Goal: Information Seeking & Learning: Understand process/instructions

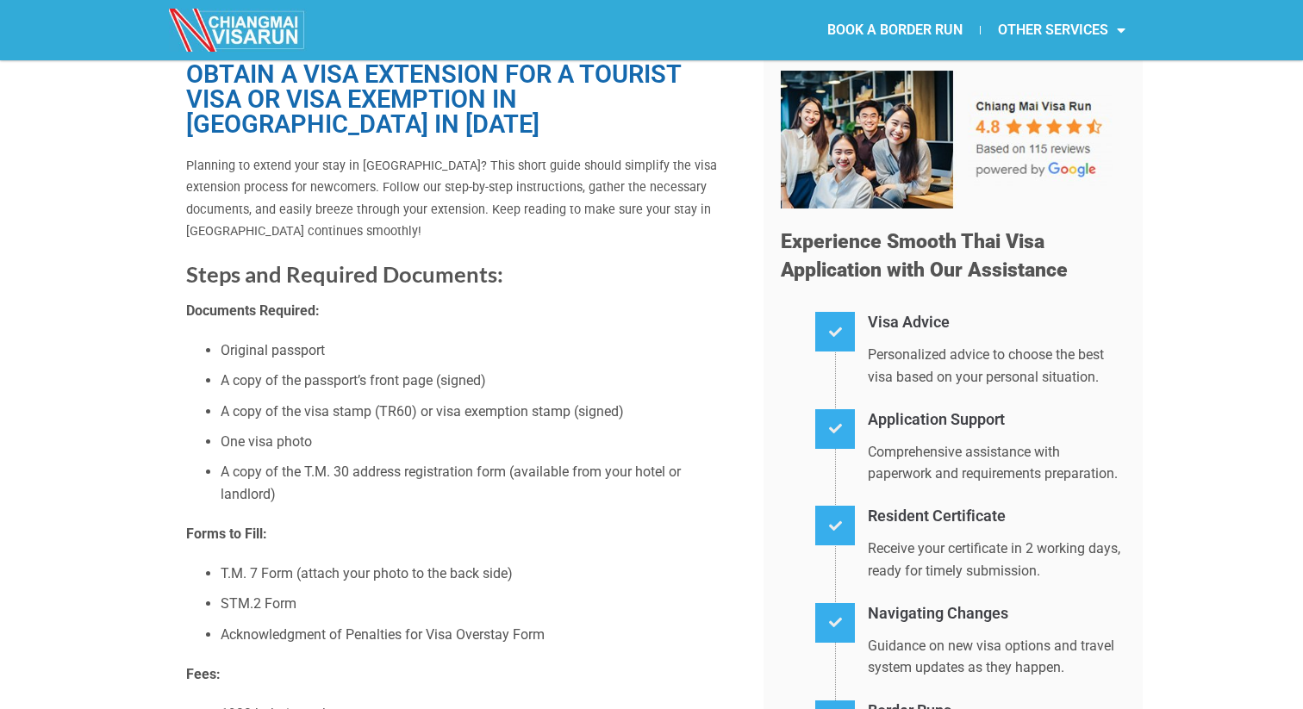
scroll to position [76, 0]
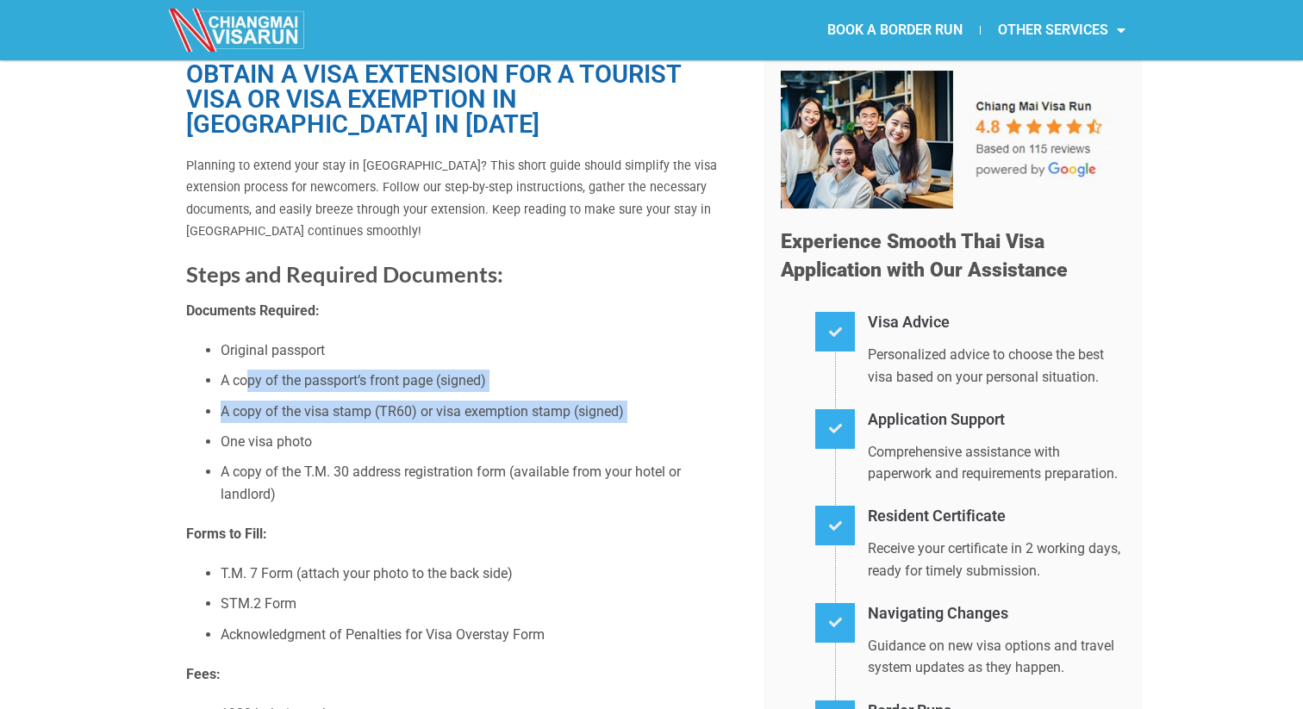
drag, startPoint x: 245, startPoint y: 379, endPoint x: 418, endPoint y: 425, distance: 179.2
click at [418, 425] on ul "Original passport A copy of the passport’s front page (signed) A copy of the vi…" at bounding box center [462, 422] width 552 height 165
click at [345, 414] on li "A copy of the visa stamp (TR60) or visa exemption stamp (signed)" at bounding box center [479, 412] width 517 height 22
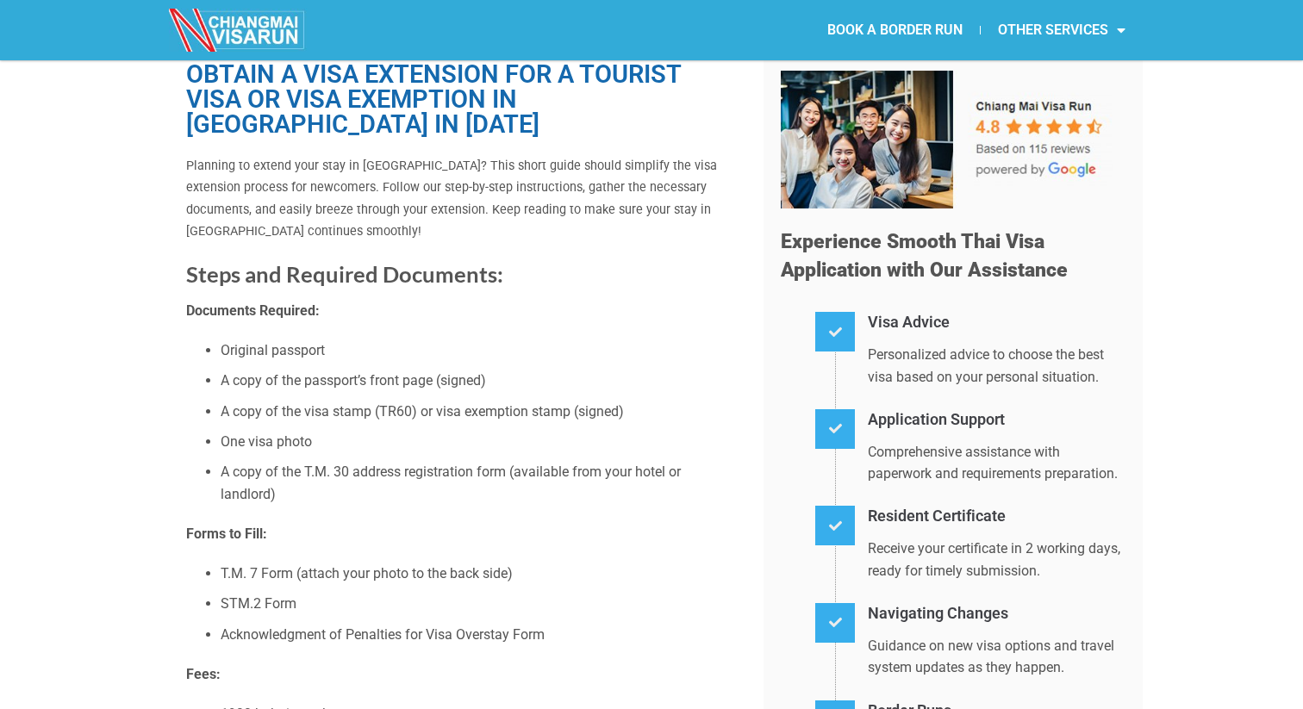
click at [345, 414] on li "A copy of the visa stamp (TR60) or visa exemption stamp (signed)" at bounding box center [479, 412] width 517 height 22
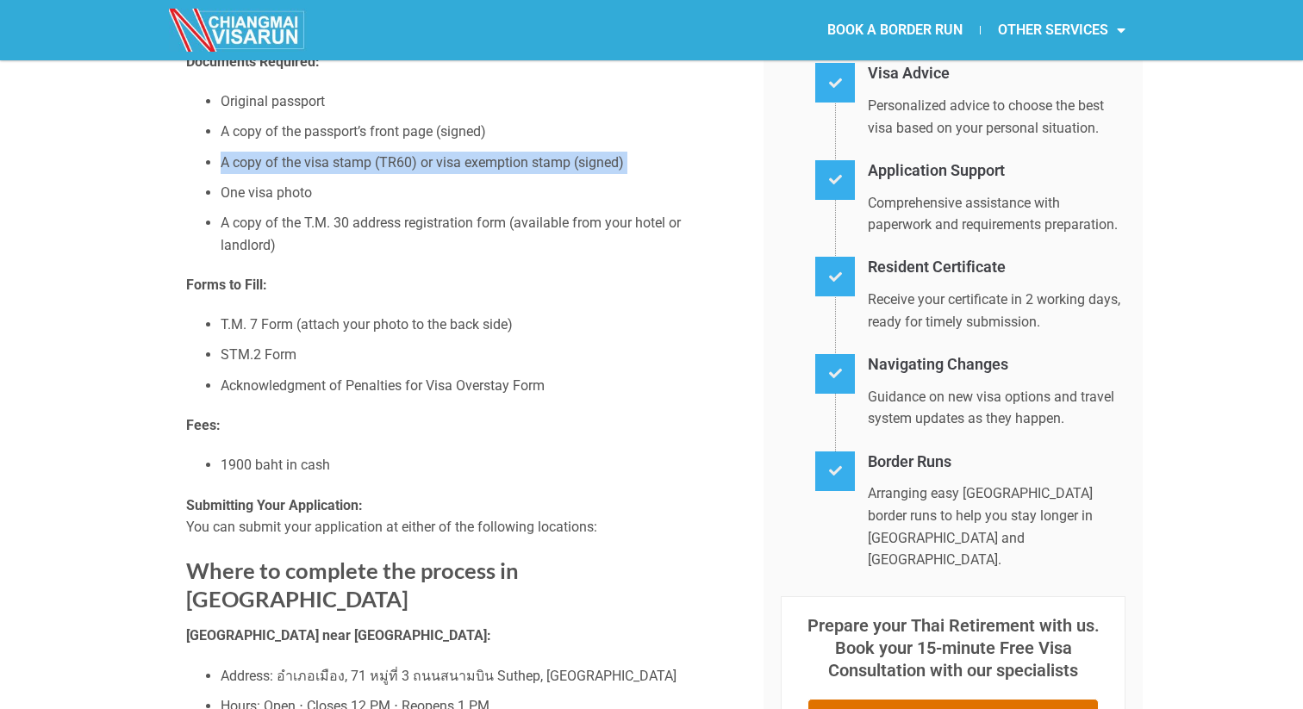
scroll to position [371, 0]
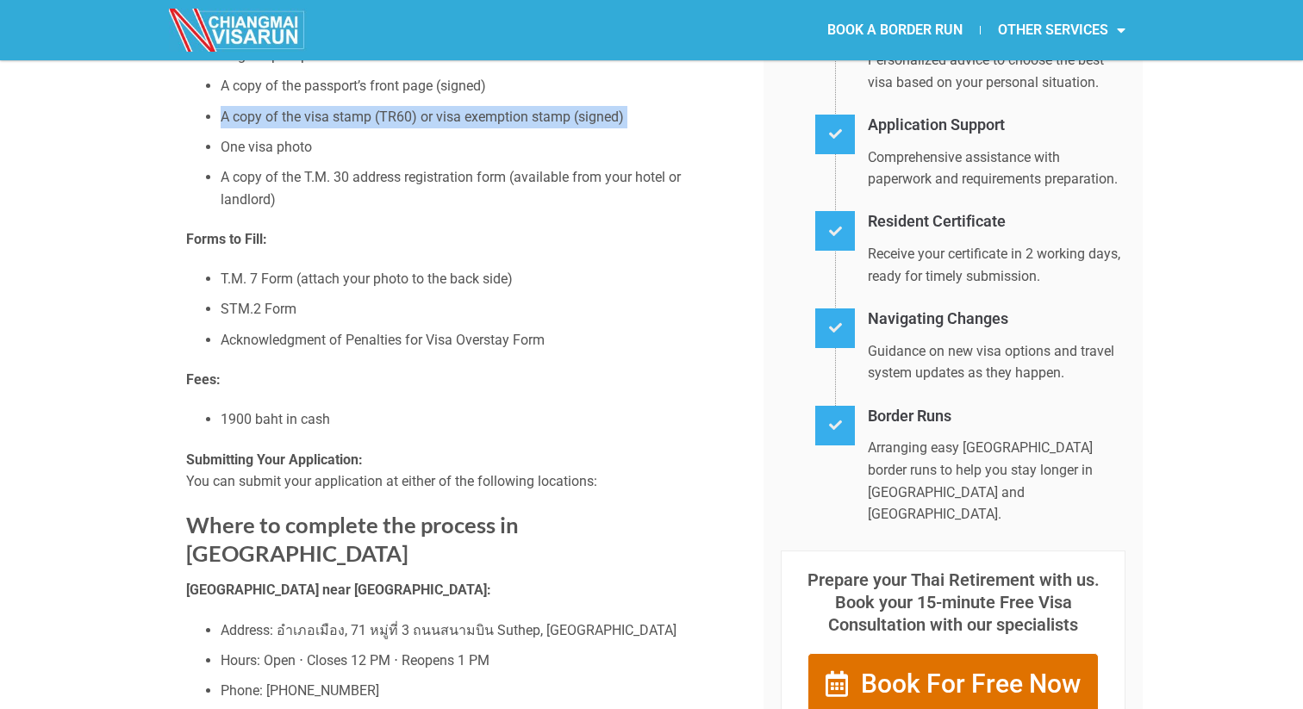
click at [260, 417] on li "1900 baht in cash" at bounding box center [479, 420] width 517 height 22
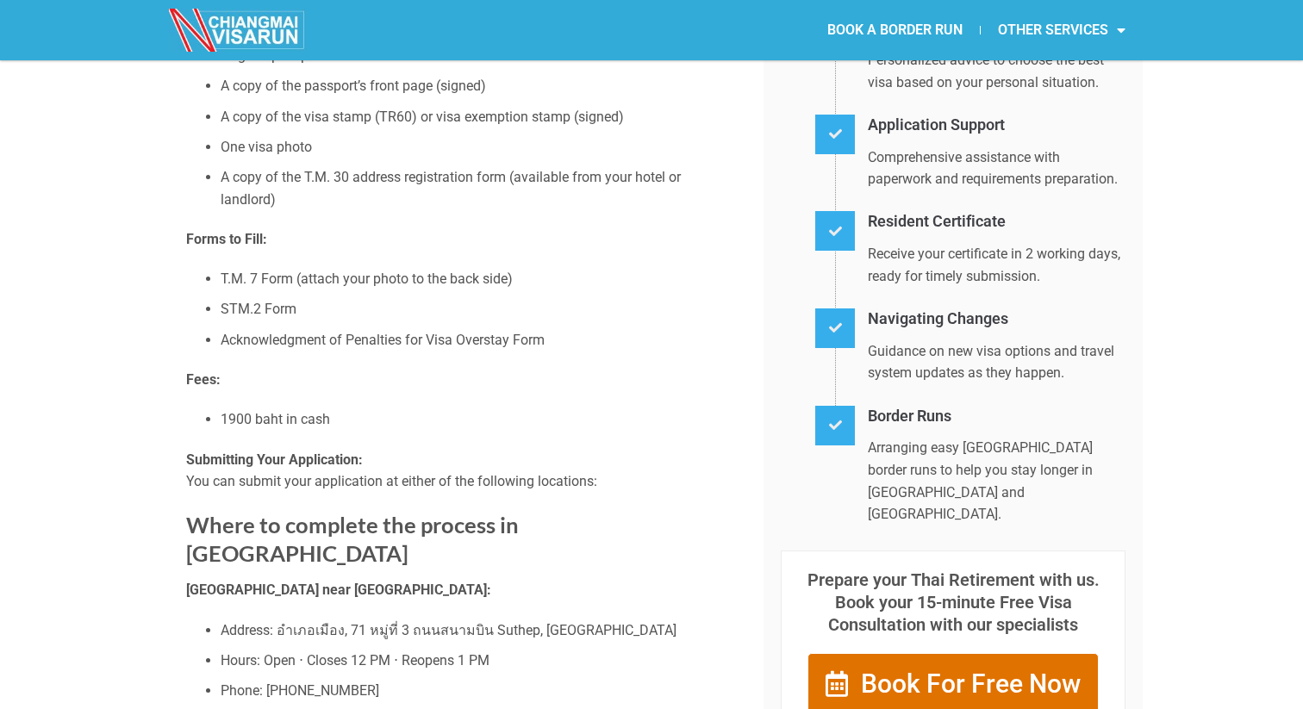
click at [260, 417] on li "1900 baht in cash" at bounding box center [479, 420] width 517 height 22
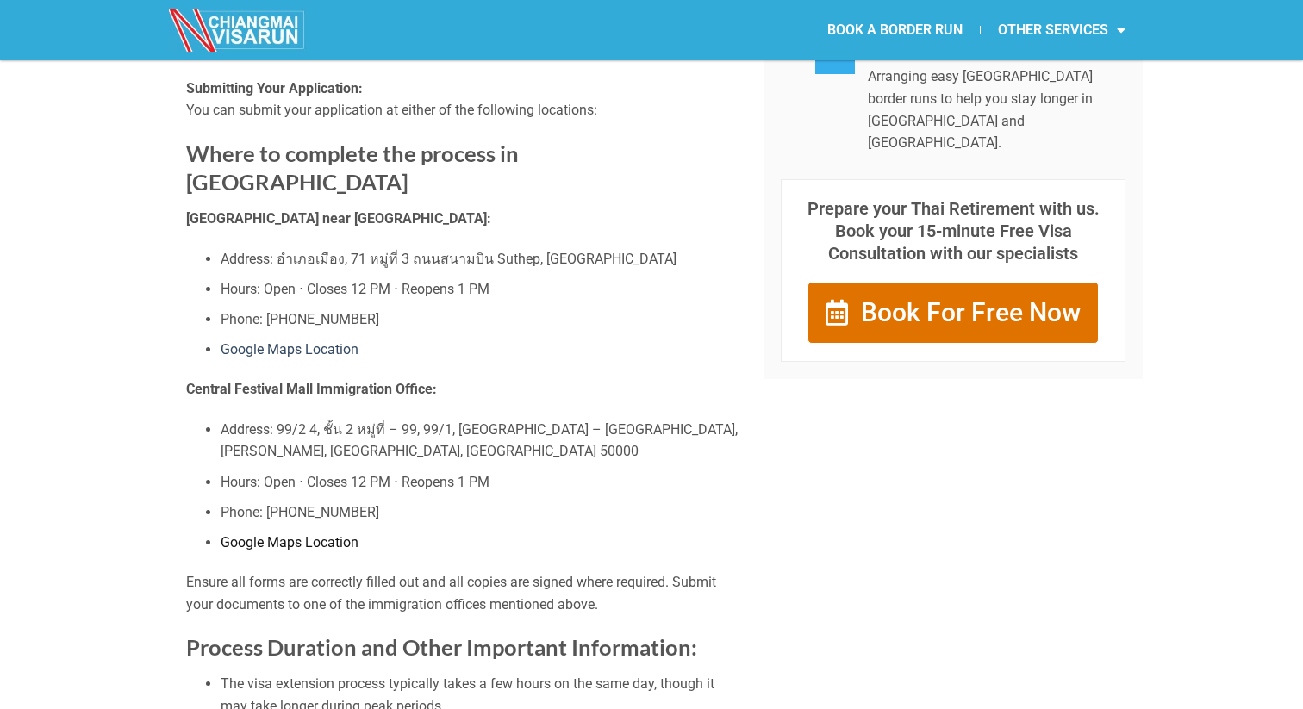
scroll to position [737, 0]
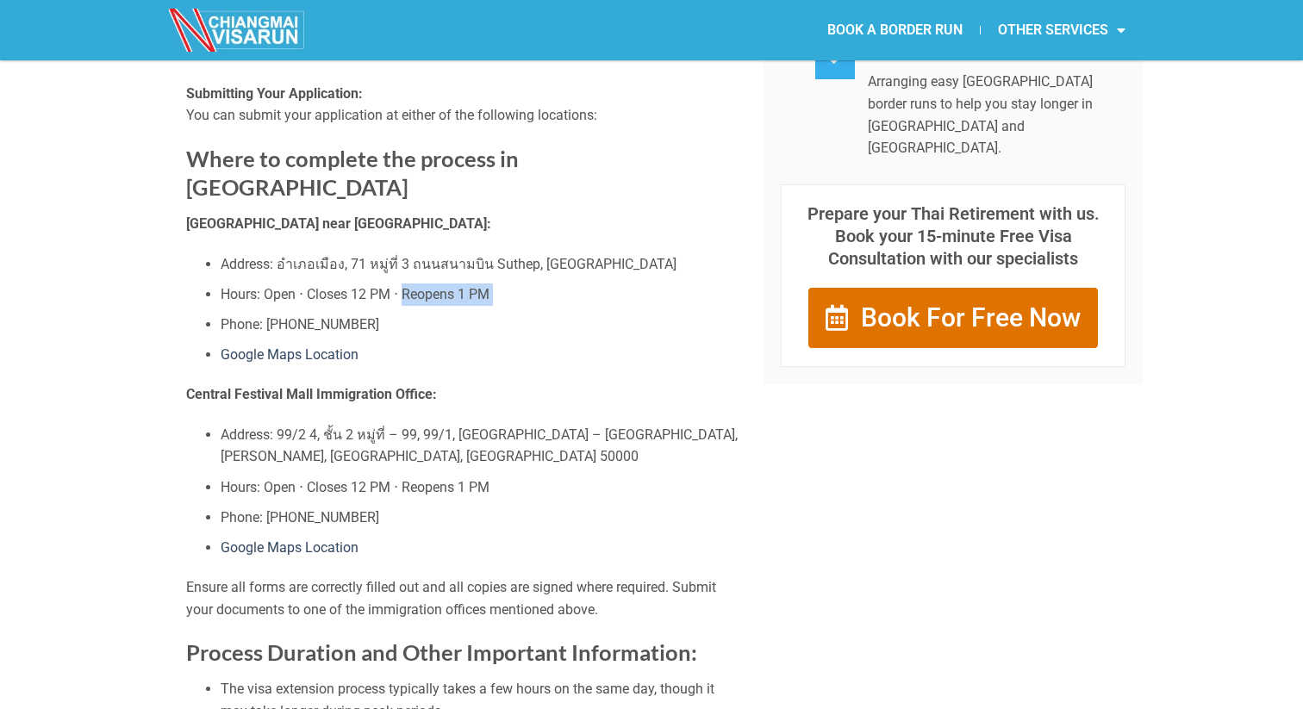
drag, startPoint x: 406, startPoint y: 278, endPoint x: 539, endPoint y: 293, distance: 133.5
click at [539, 294] on ul "Address: อำเภอเมือง, 71 หมู่ที่ 3 ถนนสนาม[GEOGRAPHIC_DATA] Hours: Open ⋅ Closes…" at bounding box center [462, 309] width 552 height 113
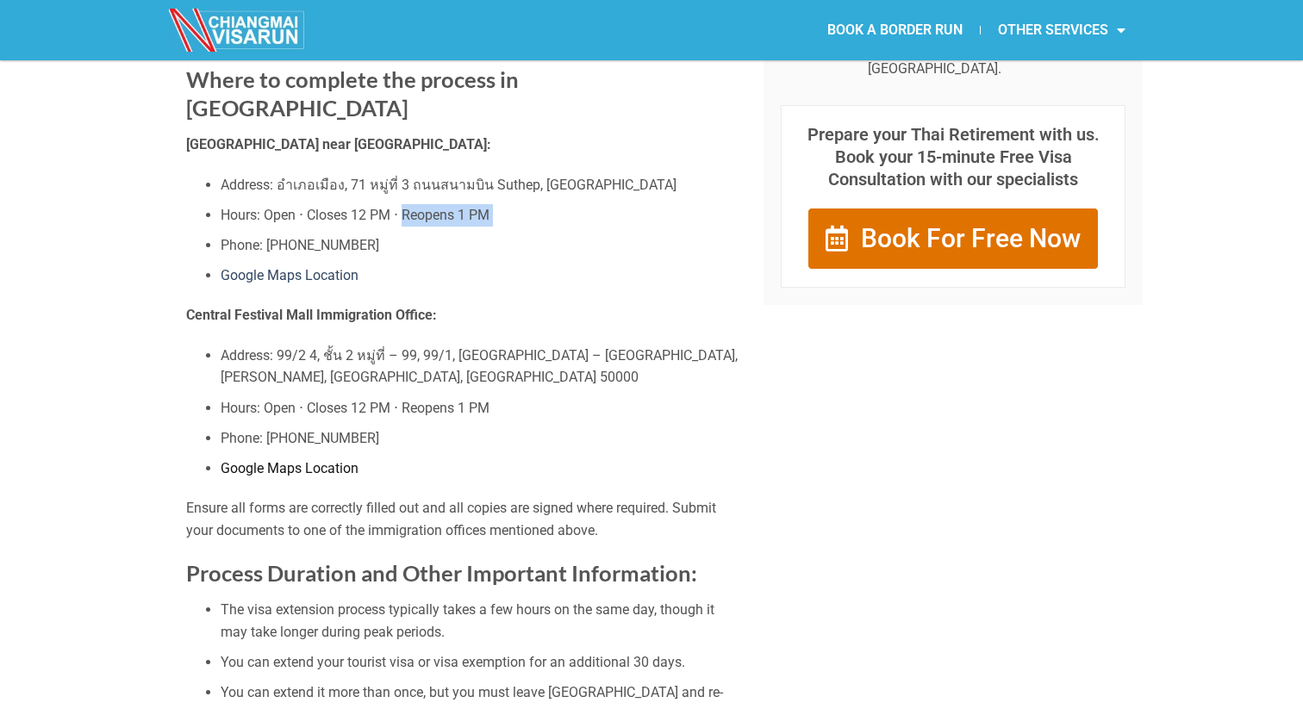
scroll to position [837, 0]
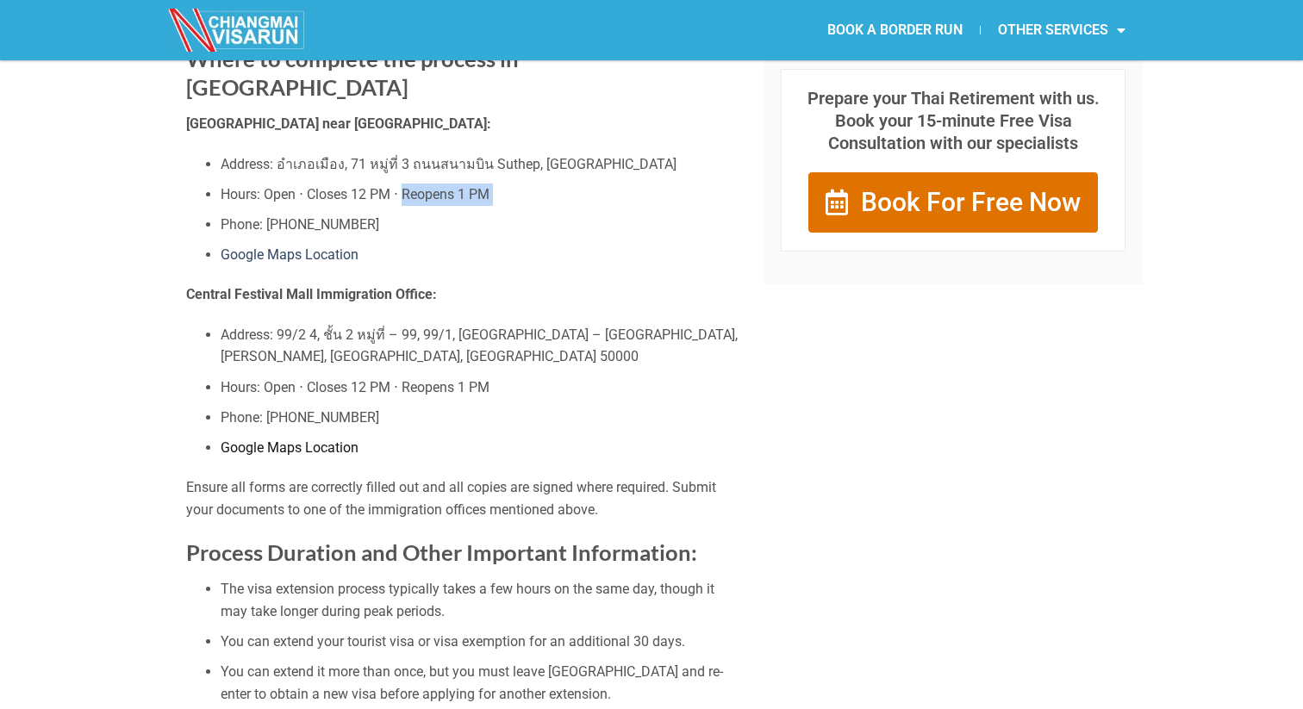
click at [304, 440] on link "Google Maps Location" at bounding box center [290, 448] width 138 height 16
